Goal: Information Seeking & Learning: Learn about a topic

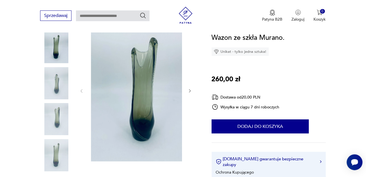
scroll to position [69, 0]
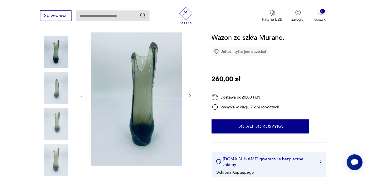
click at [192, 94] on icon "button" at bounding box center [190, 96] width 5 height 5
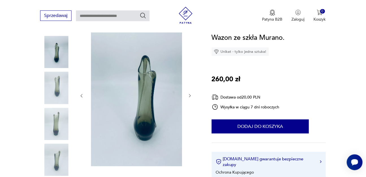
click at [192, 94] on icon "button" at bounding box center [190, 96] width 5 height 5
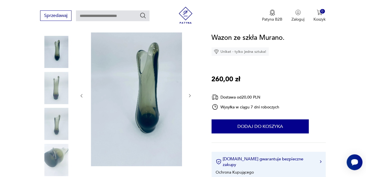
click at [192, 94] on icon "button" at bounding box center [190, 96] width 5 height 5
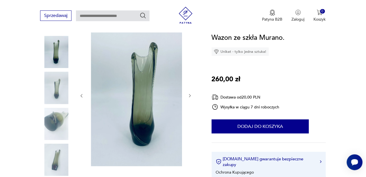
click at [192, 94] on icon "button" at bounding box center [190, 96] width 5 height 5
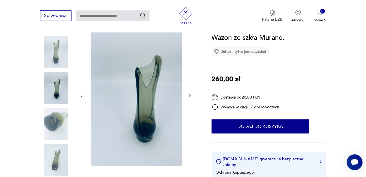
click at [192, 94] on icon "button" at bounding box center [190, 96] width 5 height 5
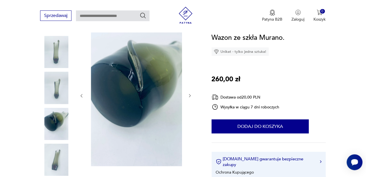
click at [192, 94] on icon "button" at bounding box center [190, 96] width 5 height 5
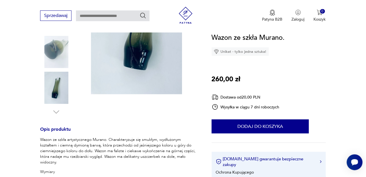
scroll to position [137, 0]
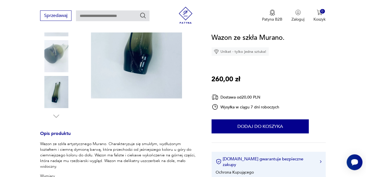
click at [56, 54] on img at bounding box center [56, 56] width 32 height 32
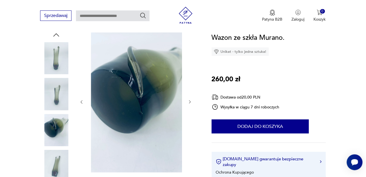
scroll to position [57, 0]
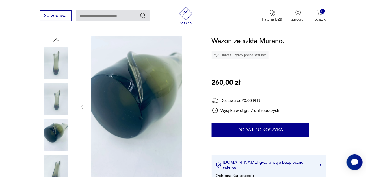
click at [114, 73] on img at bounding box center [144, 107] width 109 height 142
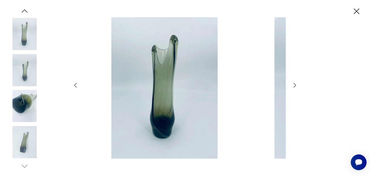
click at [114, 73] on img at bounding box center [165, 88] width 160 height 142
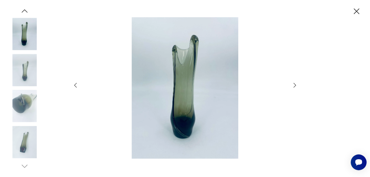
click at [20, 100] on img at bounding box center [24, 106] width 32 height 32
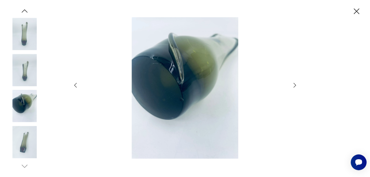
click at [27, 71] on img at bounding box center [24, 70] width 32 height 32
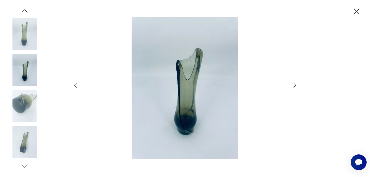
click at [357, 11] on icon "button" at bounding box center [357, 11] width 6 height 6
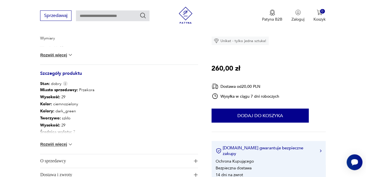
scroll to position [278, 0]
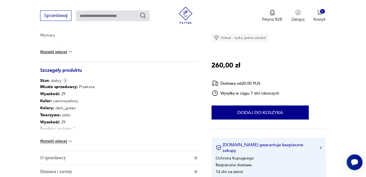
click at [52, 142] on button "Rozwiń więcej" at bounding box center [56, 142] width 33 height 6
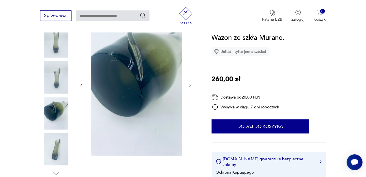
scroll to position [48, 0]
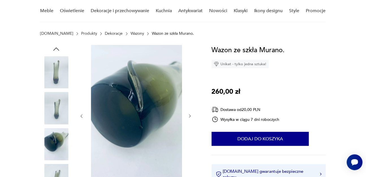
click at [51, 73] on img at bounding box center [56, 72] width 32 height 32
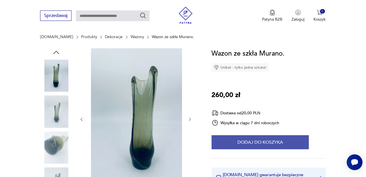
scroll to position [6, 0]
